Goal: Information Seeking & Learning: Learn about a topic

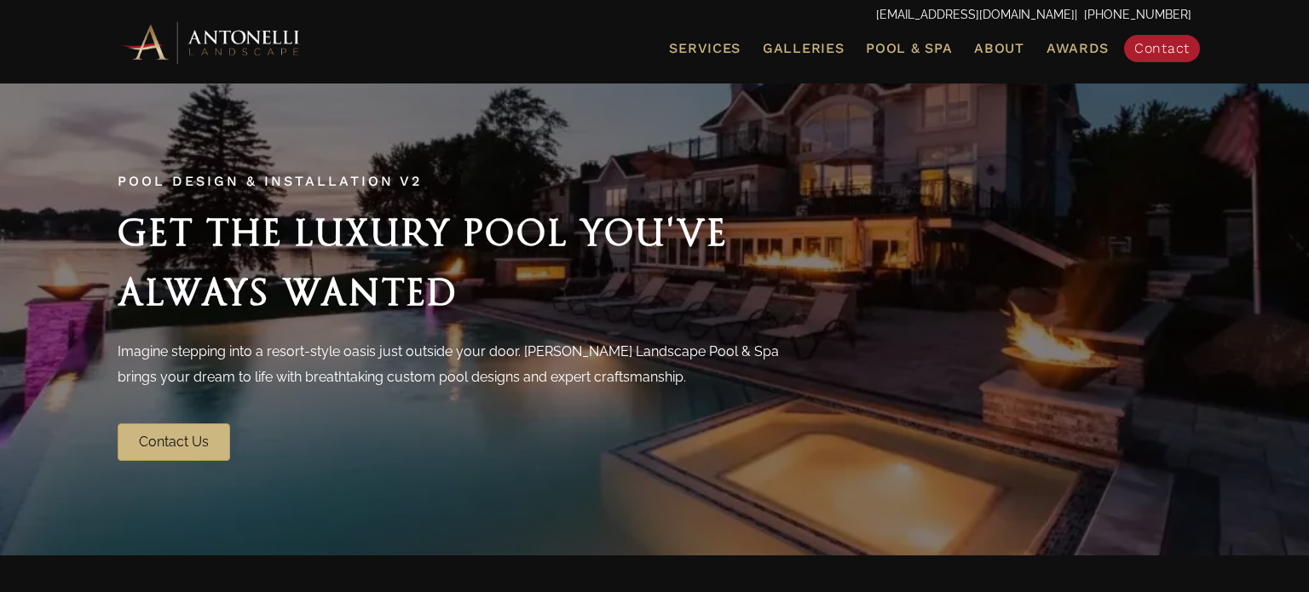
drag, startPoint x: 523, startPoint y: 53, endPoint x: 672, endPoint y: 61, distance: 149.4
click at [544, 53] on ul "Services Landscape Design Landscape Installation Pool Design & Installation Pat…" at bounding box center [827, 49] width 754 height 36
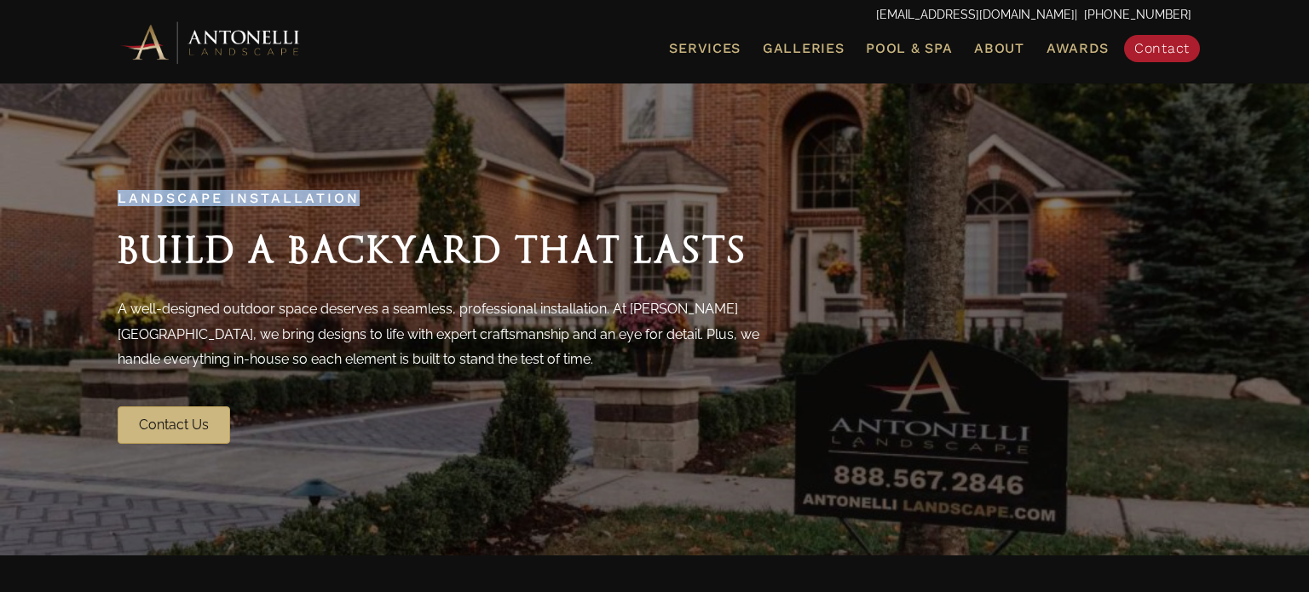
drag, startPoint x: 114, startPoint y: 193, endPoint x: 360, endPoint y: 182, distance: 245.7
click at [357, 182] on div "Landscape Installation Build a Backyard That Lasts A well-designed outdoor spac…" at bounding box center [655, 318] width 1108 height 285
click at [358, 182] on div "Landscape Installation Build a Backyard That Lasts A well-designed outdoor spac…" at bounding box center [655, 318] width 1108 height 285
drag, startPoint x: 110, startPoint y: 197, endPoint x: 351, endPoint y: 193, distance: 241.2
click at [351, 193] on div "Landscape Installation Build a Backyard That Lasts A well-designed outdoor spac…" at bounding box center [655, 318] width 1108 height 285
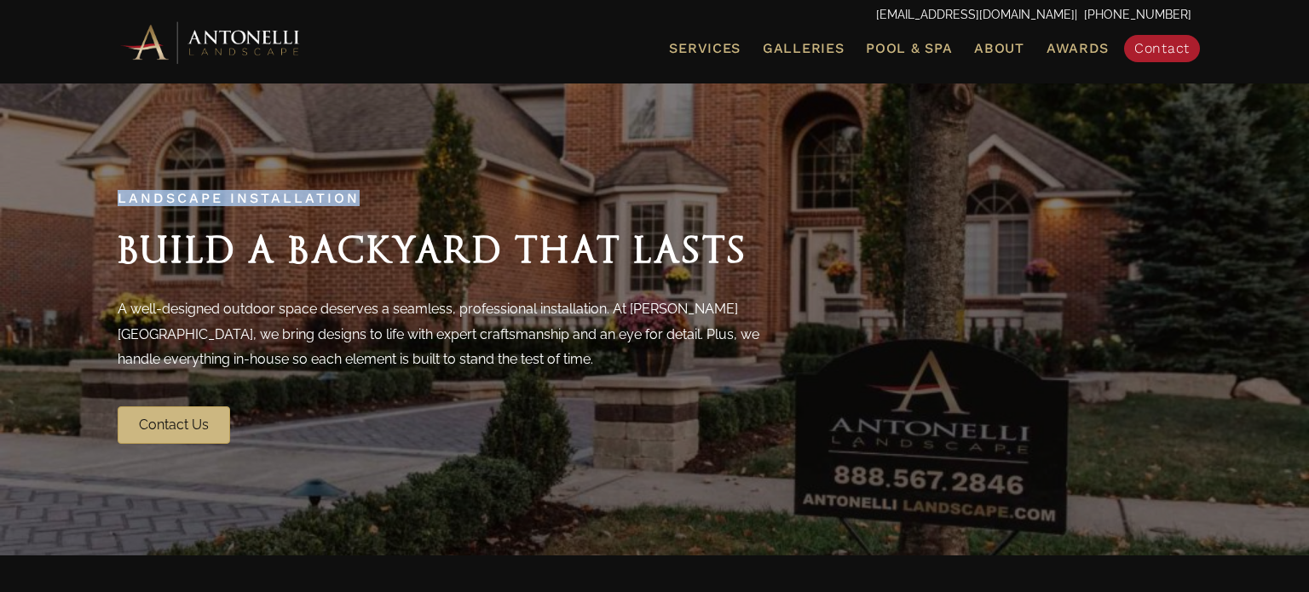
copy span "Landscape Installation"
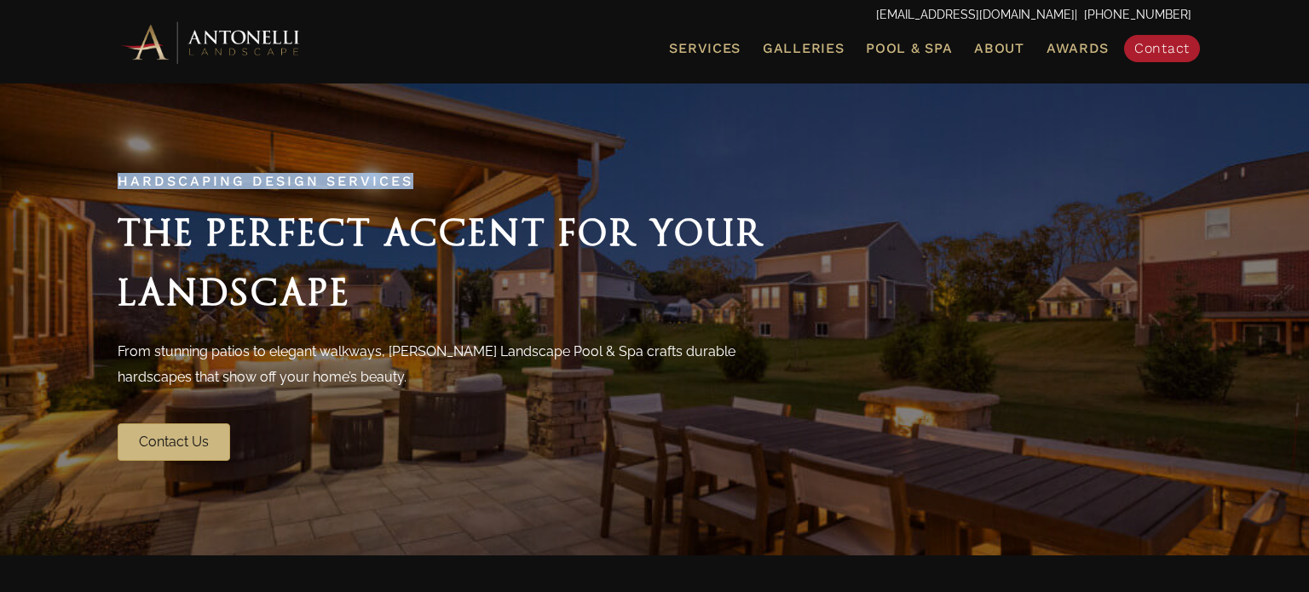
drag, startPoint x: 117, startPoint y: 180, endPoint x: 409, endPoint y: 181, distance: 292.3
click at [409, 181] on div "Hardscaping Design Services The Perfect Accent for Your Landscape From stunning…" at bounding box center [655, 318] width 1108 height 319
copy span "Hardscaping Design Services"
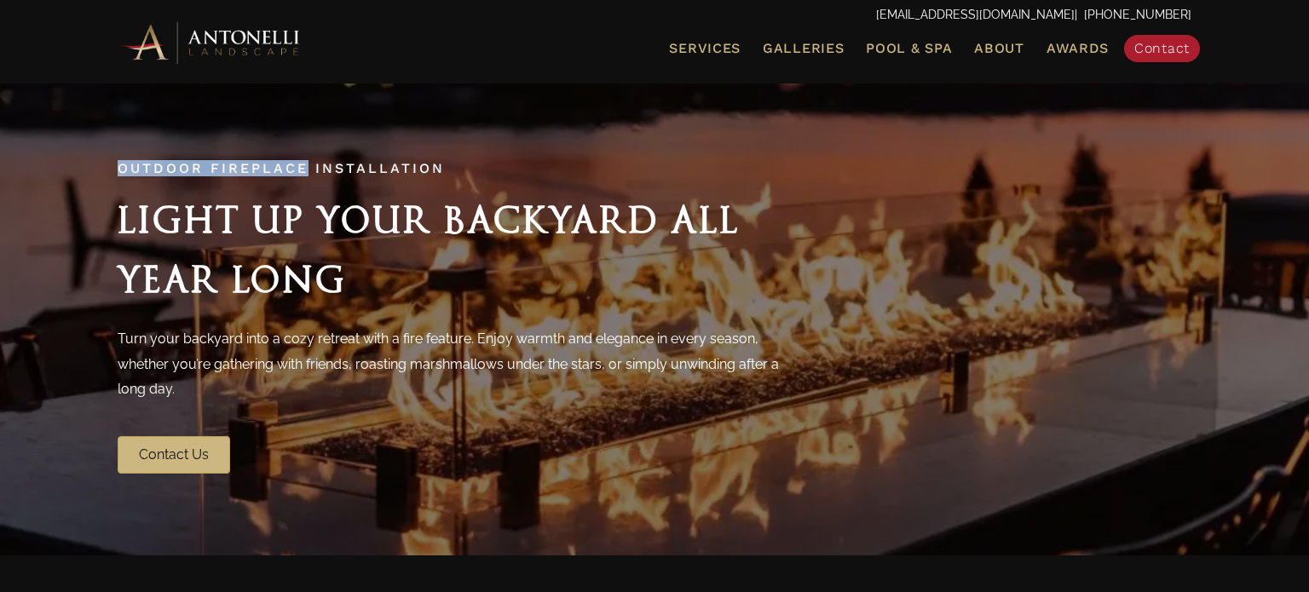
drag, startPoint x: 117, startPoint y: 162, endPoint x: 306, endPoint y: 156, distance: 189.3
click at [306, 156] on div "Outdoor Fireplace Installation Light Up Your Backyard All Year Long Turn your b…" at bounding box center [655, 319] width 1108 height 344
copy span "Outdoor Fireplace"
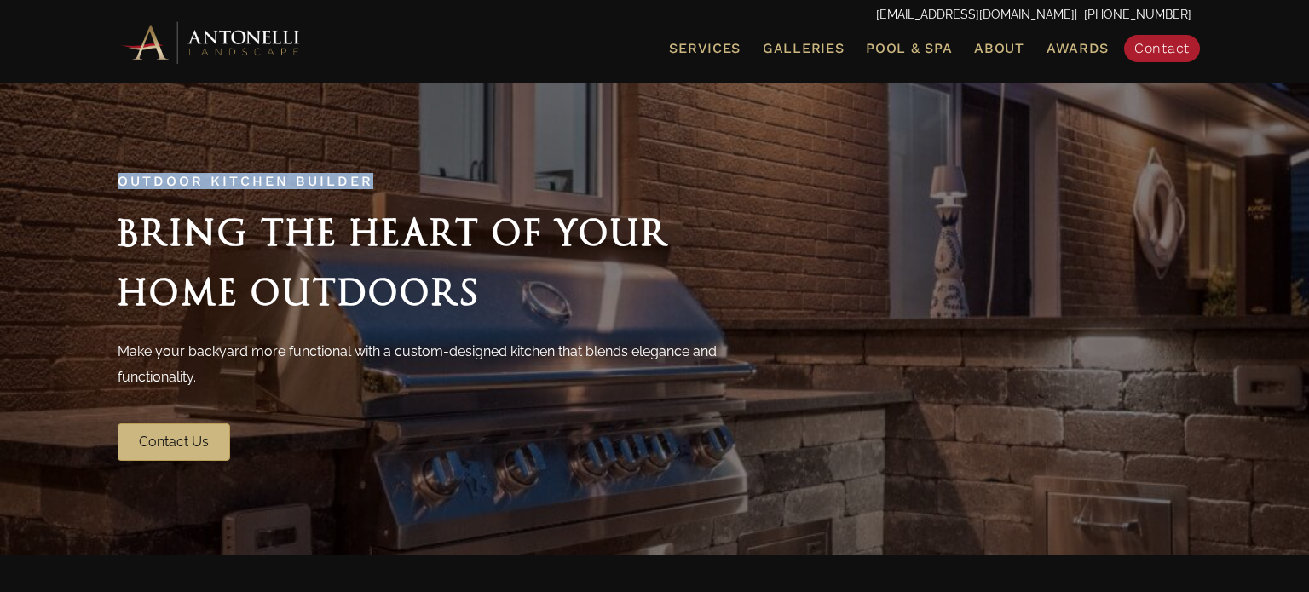
drag, startPoint x: 112, startPoint y: 178, endPoint x: 368, endPoint y: 185, distance: 256.6
click at [368, 185] on div "Outdoor Kitchen Builder Bring the Heart of Your Home Outdoors Make your backyar…" at bounding box center [655, 318] width 1108 height 319
copy span "Outdoor Kitchen Builder"
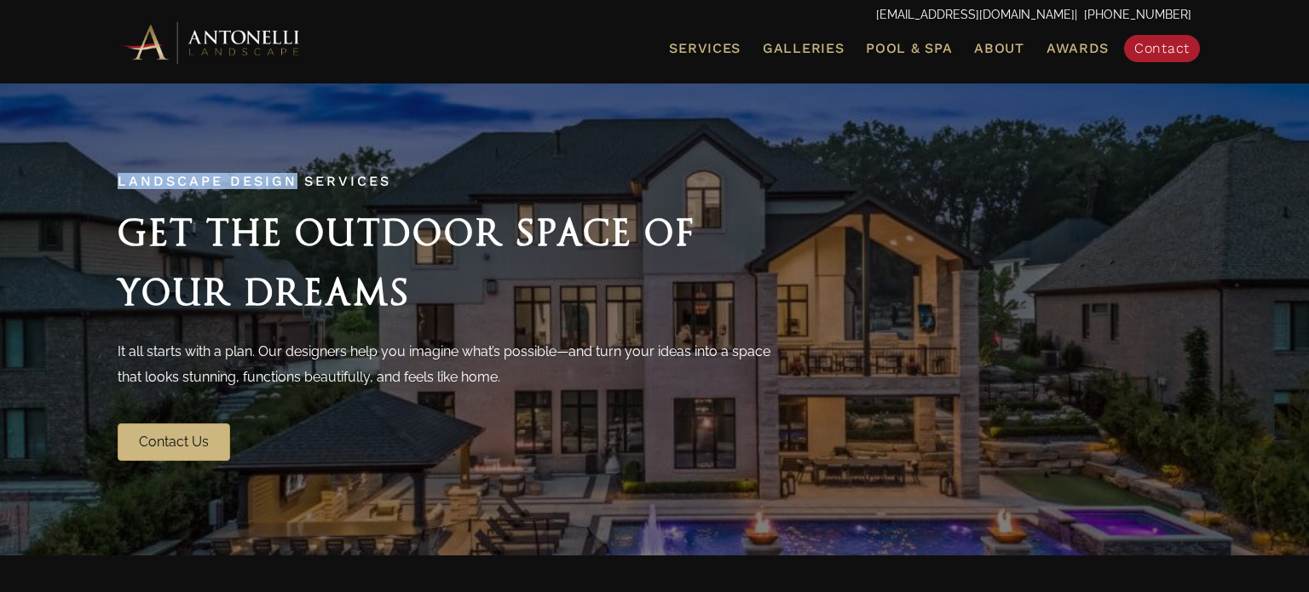
drag, startPoint x: 112, startPoint y: 172, endPoint x: 296, endPoint y: 183, distance: 184.4
click at [296, 183] on div "Landscape Design Services Get the Outdoor Space of Your Dreams It all starts wi…" at bounding box center [655, 318] width 1108 height 319
copy span "Landscape Design"
